Goal: Transaction & Acquisition: Purchase product/service

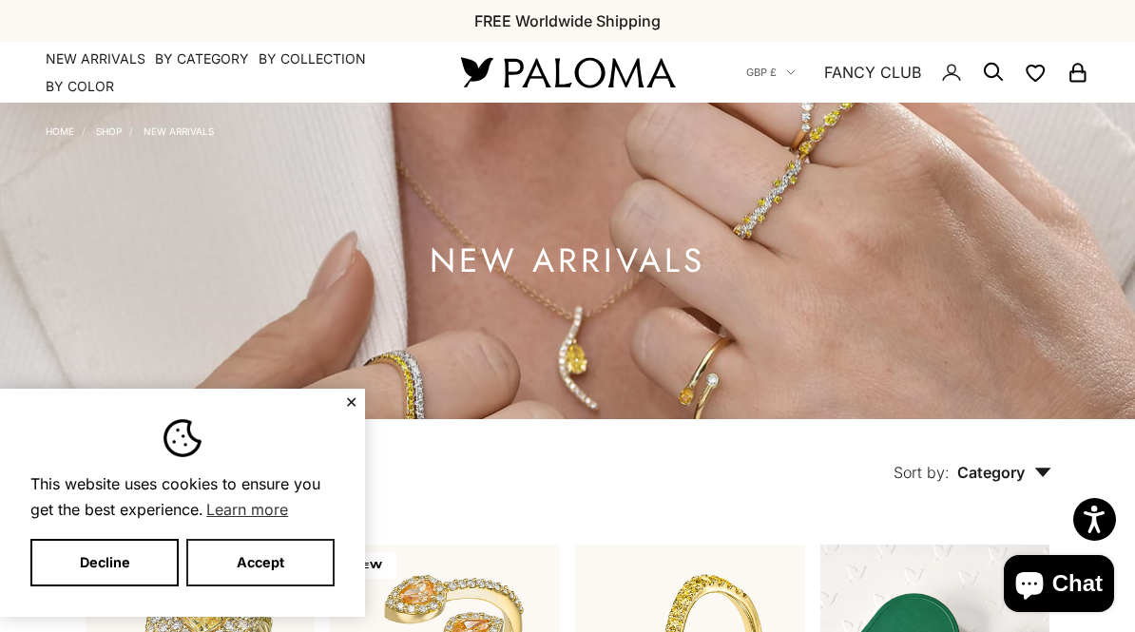
click at [279, 560] on button "Accept" at bounding box center [260, 563] width 148 height 48
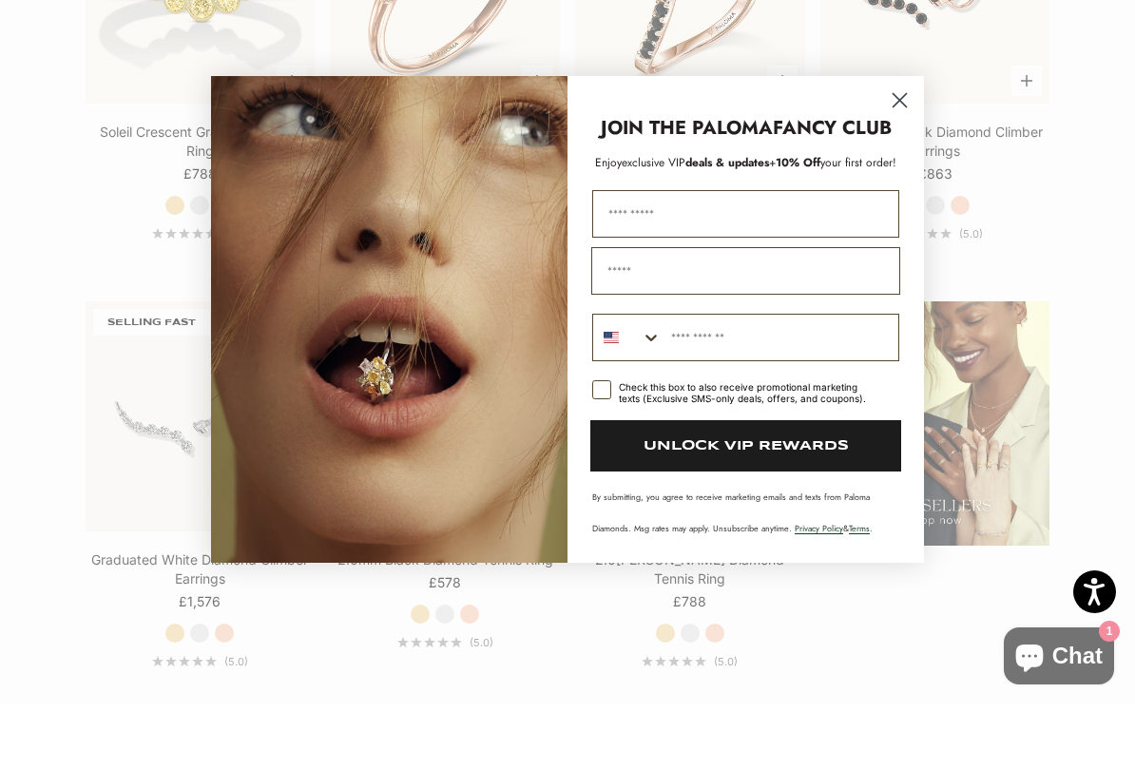
scroll to position [1938, 0]
click at [905, 150] on circle "Close dialog" at bounding box center [899, 165] width 31 height 31
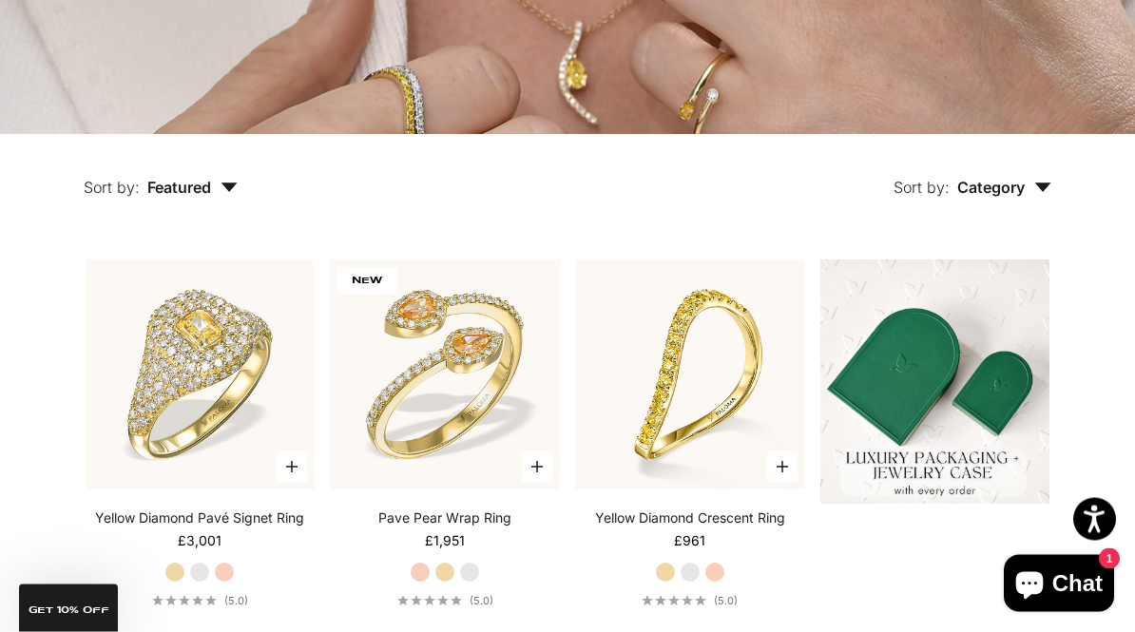
scroll to position [0, 0]
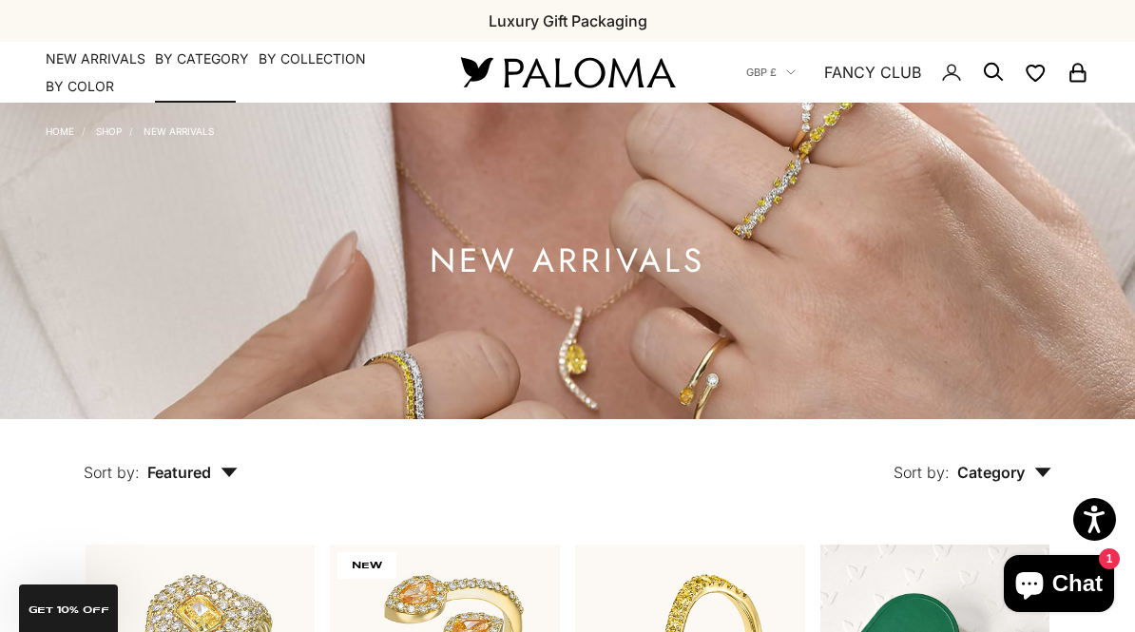
click at [209, 51] on summary "By Category" at bounding box center [202, 58] width 94 height 19
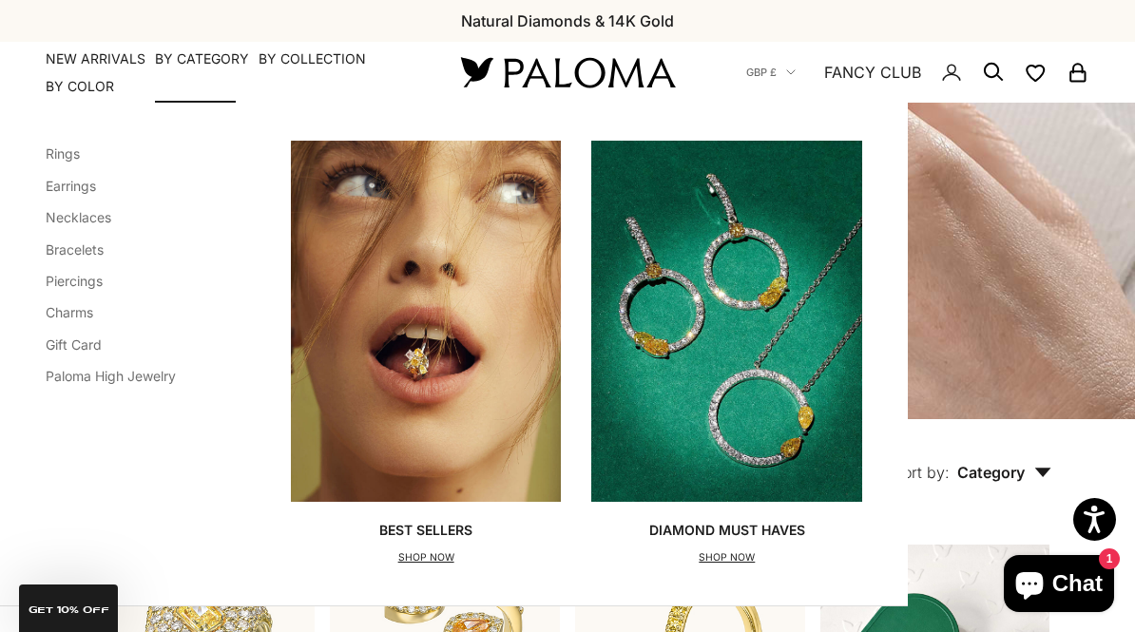
click at [100, 248] on link "Bracelets" at bounding box center [75, 249] width 58 height 16
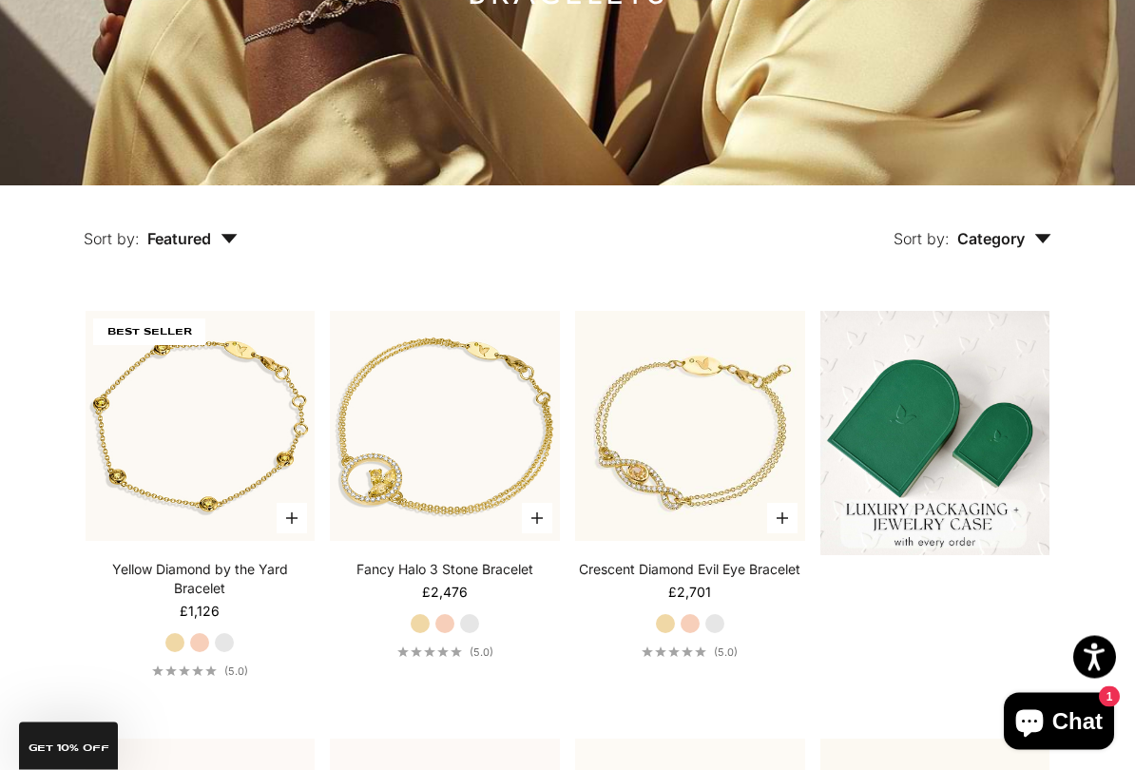
scroll to position [360, 0]
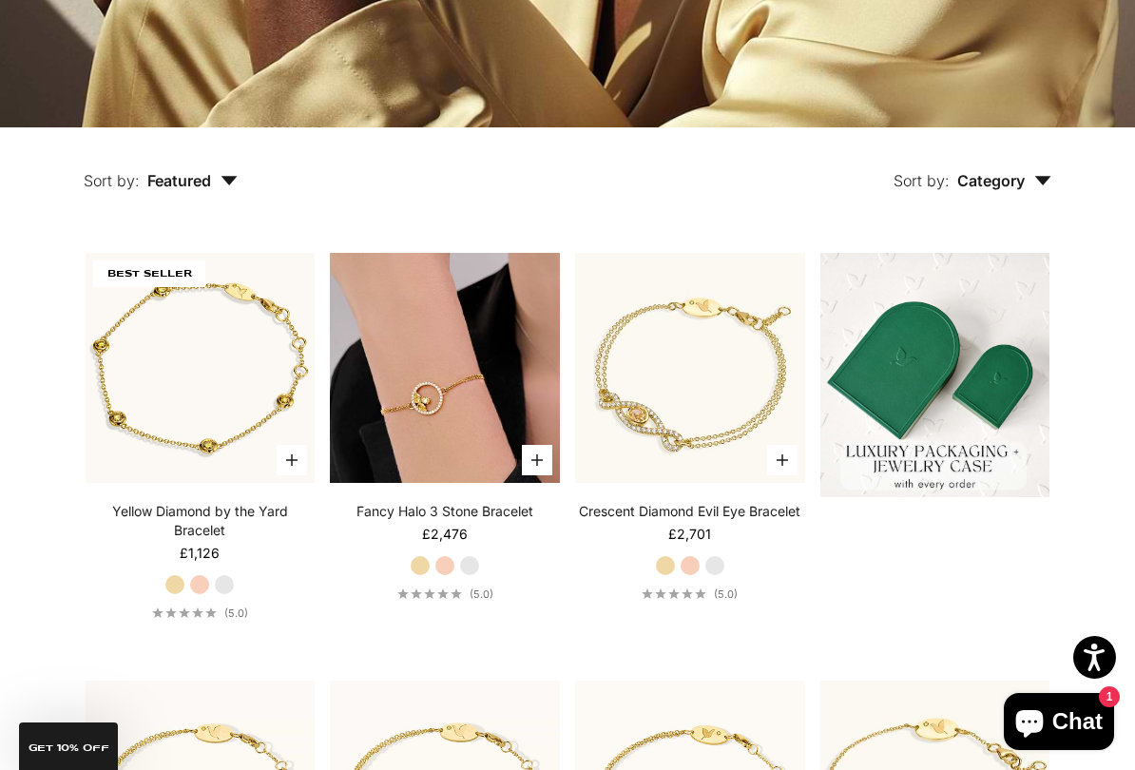
click at [499, 341] on img at bounding box center [445, 368] width 230 height 230
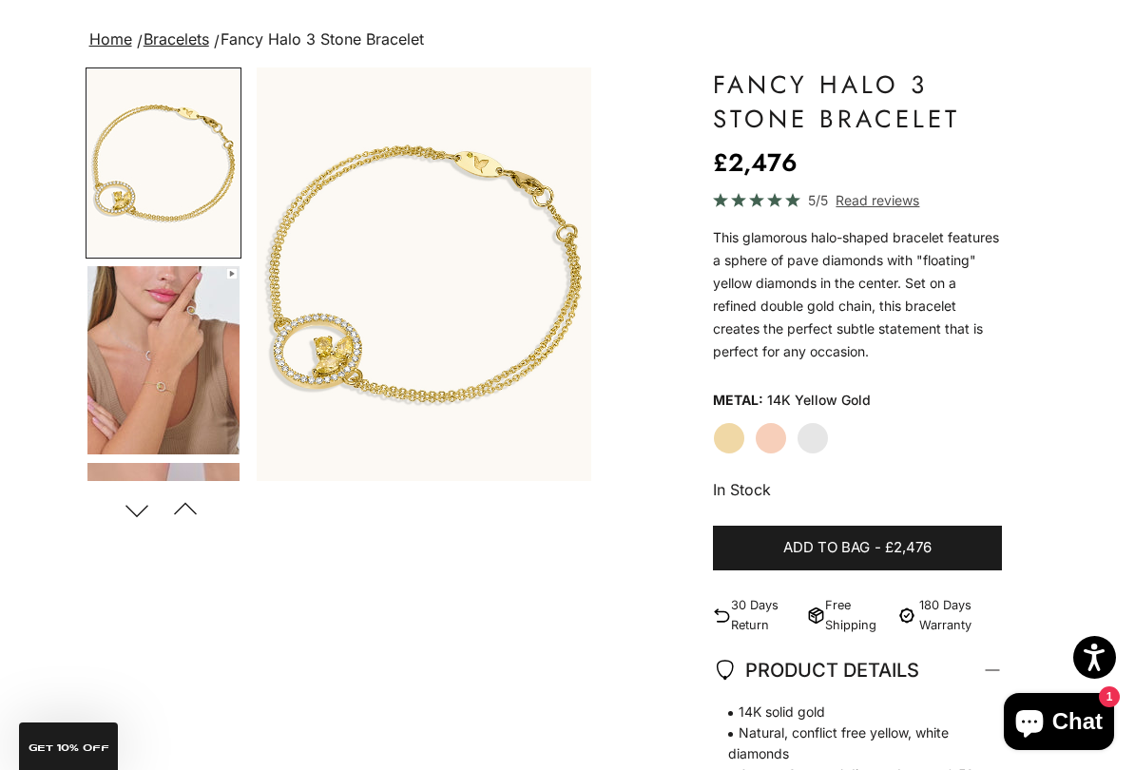
scroll to position [127, 0]
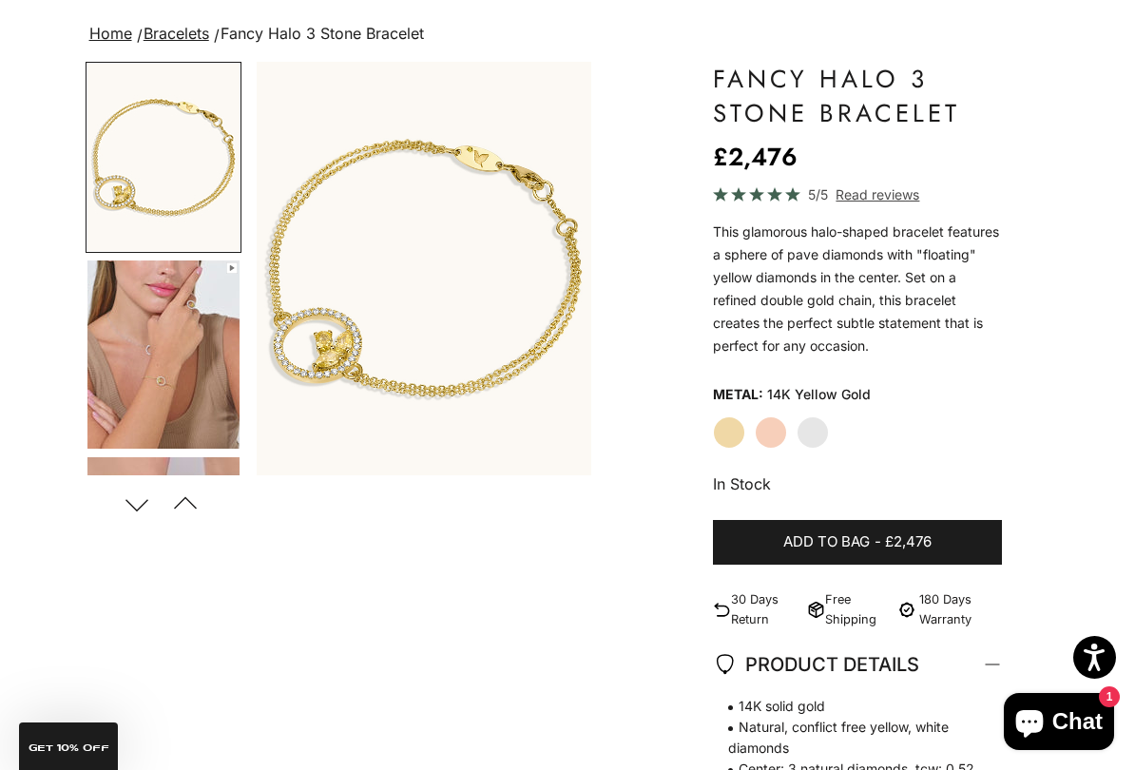
click at [781, 439] on label "Rose Gold" at bounding box center [771, 432] width 32 height 32
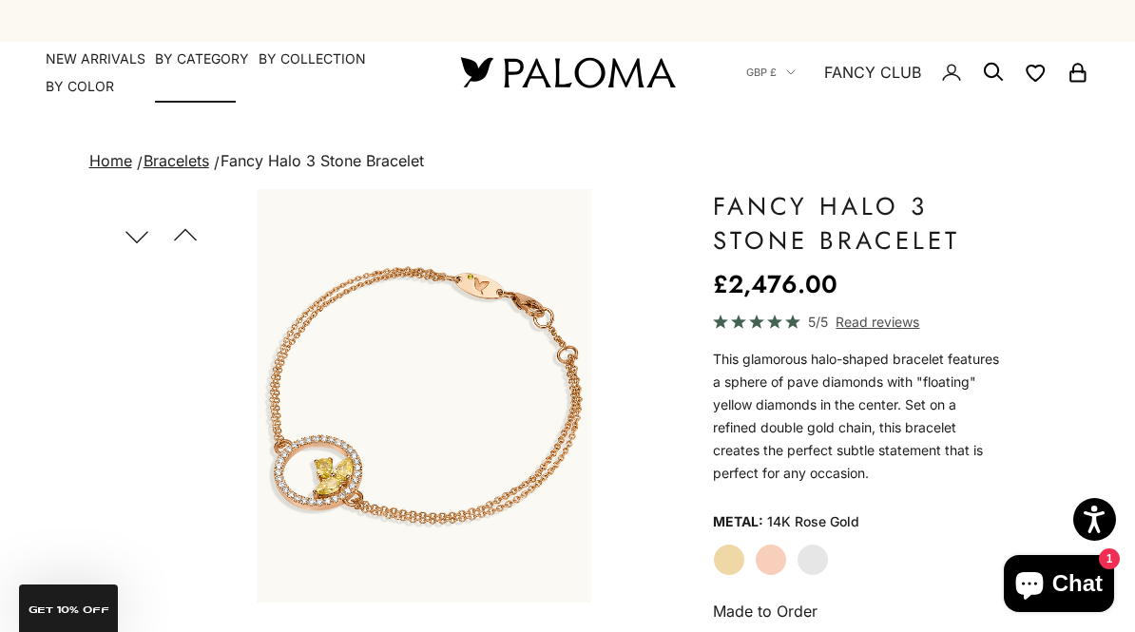
click at [207, 63] on summary "By Category" at bounding box center [202, 58] width 94 height 19
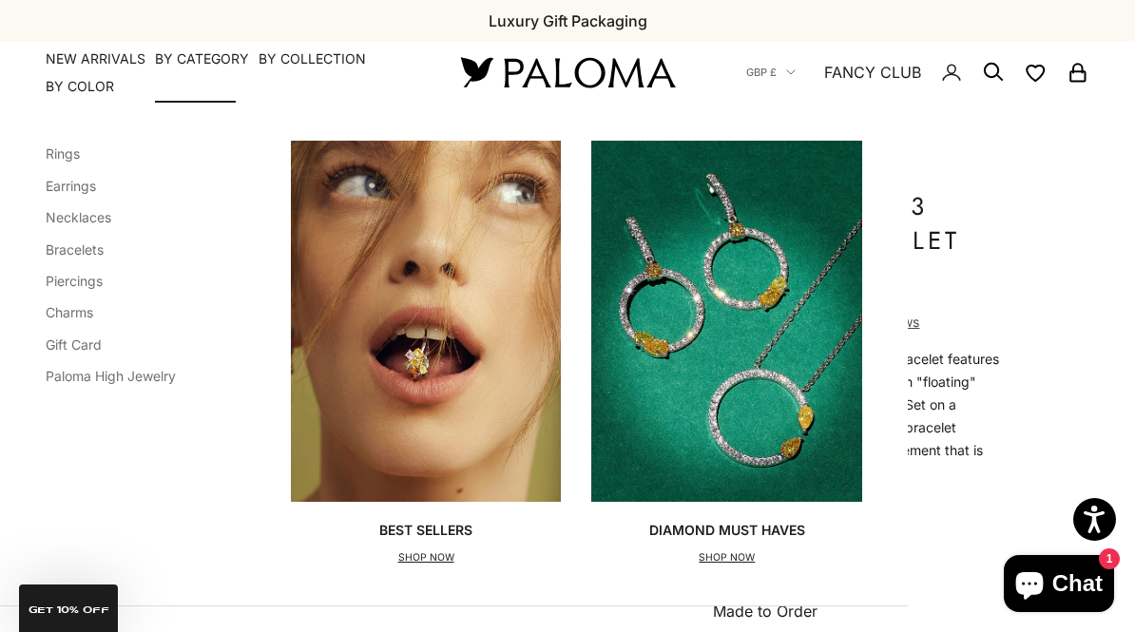
click at [91, 311] on link "Charms" at bounding box center [70, 312] width 48 height 16
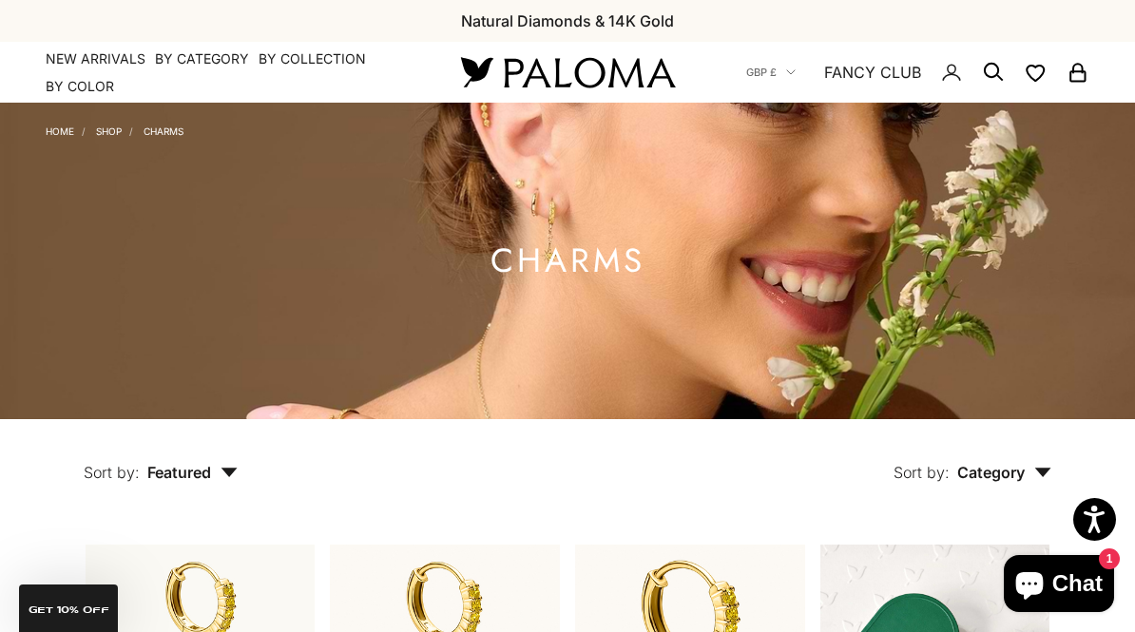
click at [115, 136] on link "Shop" at bounding box center [109, 130] width 26 height 11
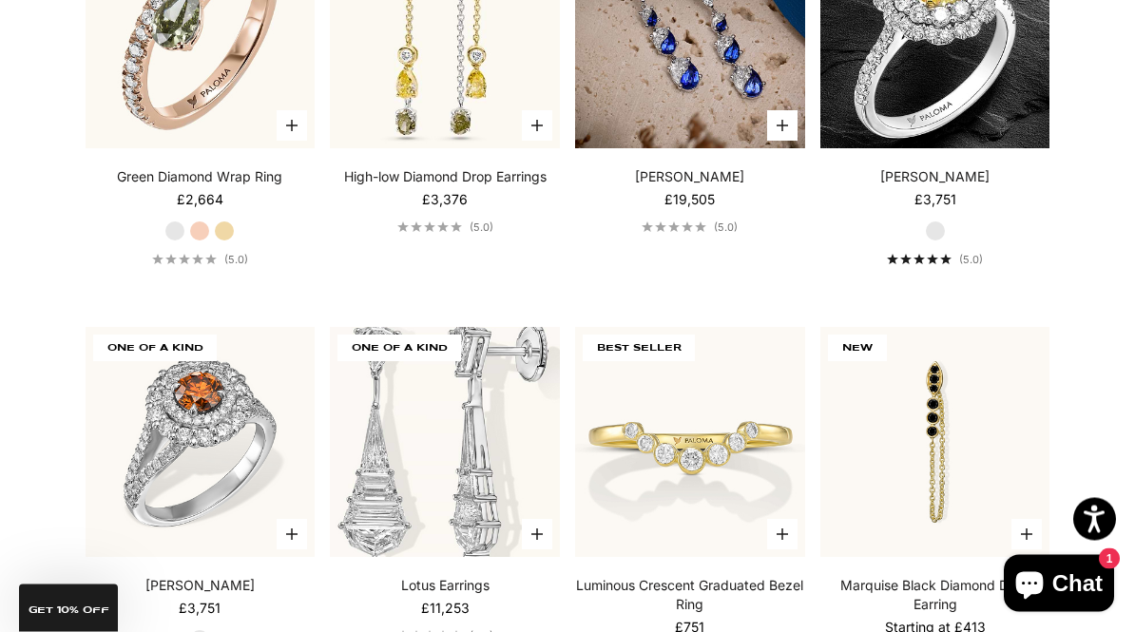
scroll to position [8063, 0]
